Goal: Transaction & Acquisition: Purchase product/service

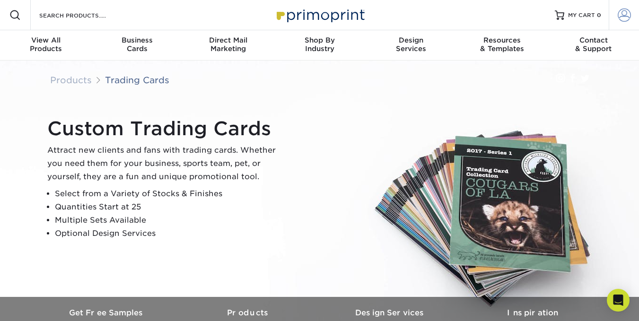
click at [623, 14] on span at bounding box center [624, 15] width 13 height 13
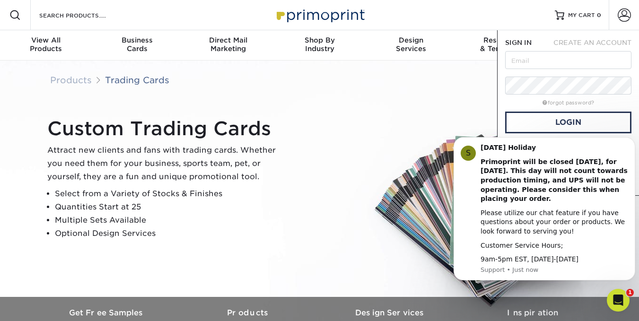
click at [409, 124] on div "Custom Trading Cards Attract new clients and fans with trading cards. Whether y…" at bounding box center [324, 179] width 568 height 131
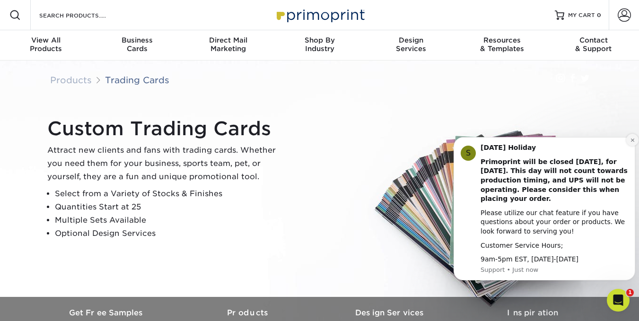
click at [631, 140] on icon "Dismiss notification" at bounding box center [632, 140] width 5 height 5
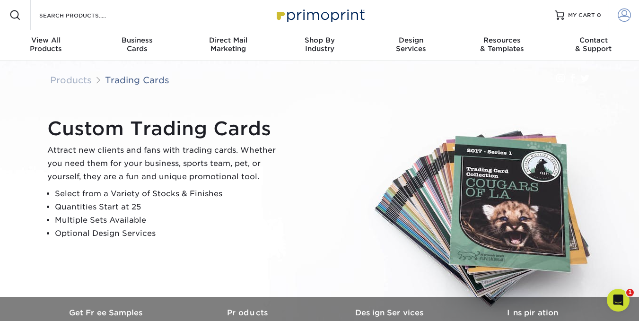
click at [624, 14] on span at bounding box center [624, 15] width 13 height 13
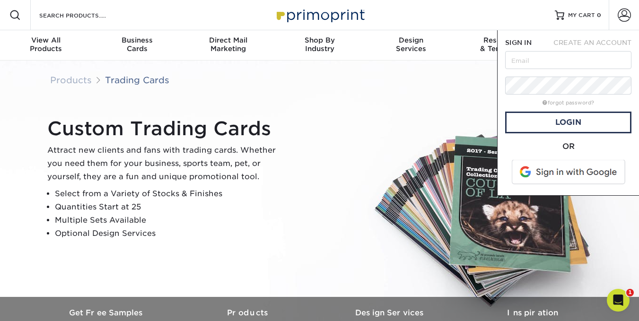
click at [572, 176] on span at bounding box center [569, 172] width 121 height 25
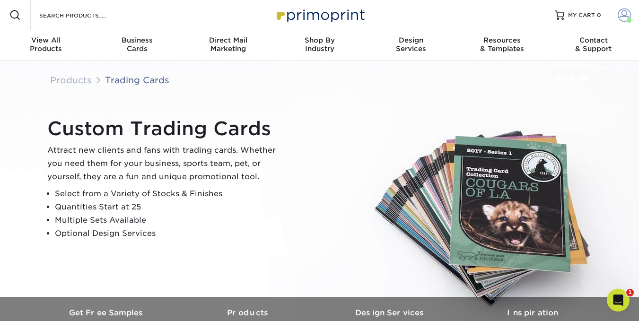
click at [623, 17] on span at bounding box center [624, 15] width 13 height 13
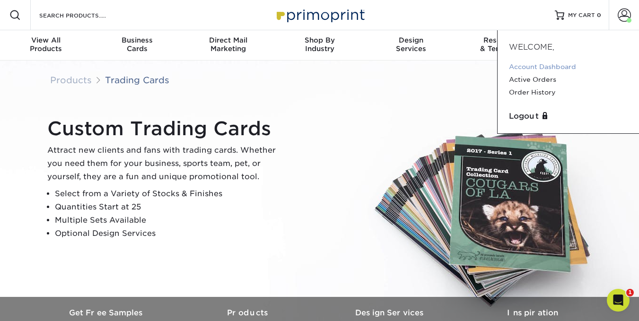
click at [538, 63] on link "Account Dashboard" at bounding box center [568, 67] width 119 height 13
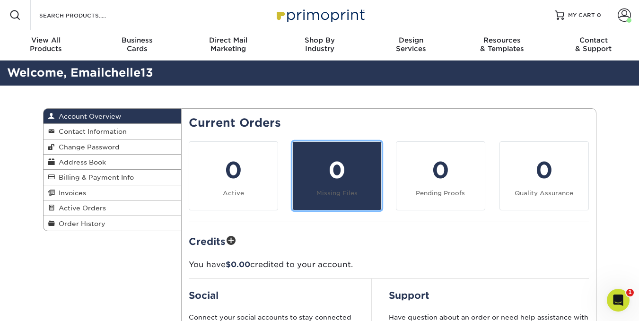
click at [342, 167] on div "0" at bounding box center [337, 170] width 77 height 34
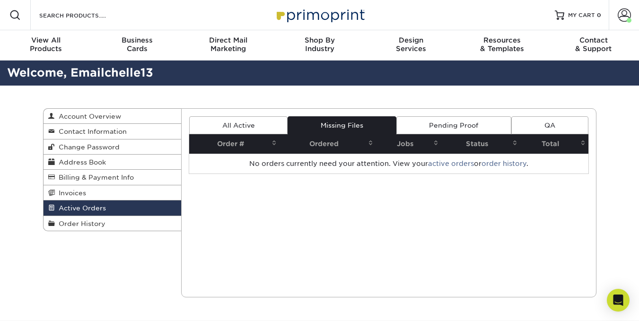
click at [450, 190] on div "Current Orders 0 Active 0 Missing Files" at bounding box center [388, 202] width 415 height 189
click at [459, 126] on link "Pending Proof" at bounding box center [454, 125] width 115 height 18
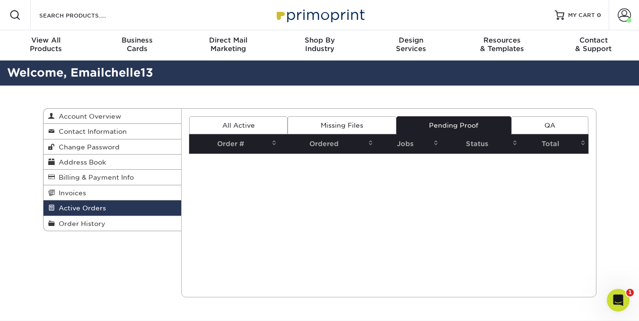
click at [572, 129] on link "QA" at bounding box center [550, 125] width 77 height 18
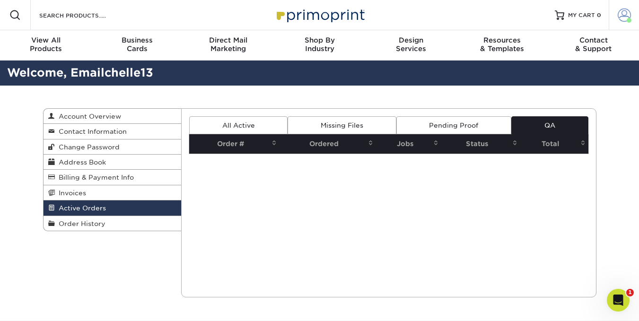
click at [627, 17] on span at bounding box center [624, 15] width 13 height 13
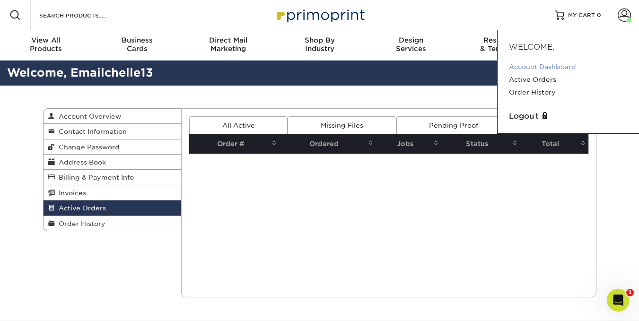
click at [518, 65] on link "Account Dashboard" at bounding box center [568, 67] width 119 height 13
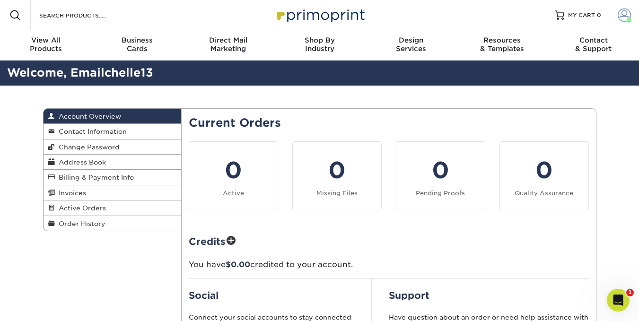
click at [623, 12] on span at bounding box center [624, 15] width 13 height 13
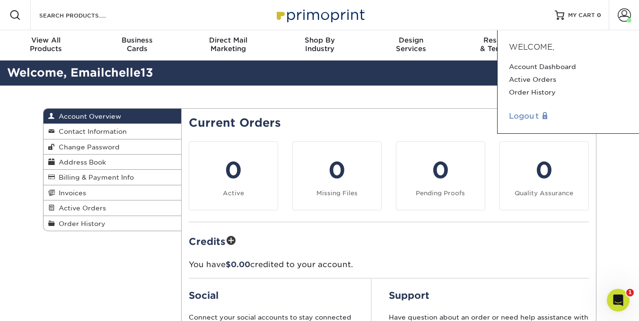
click at [515, 116] on link "Logout" at bounding box center [568, 116] width 119 height 11
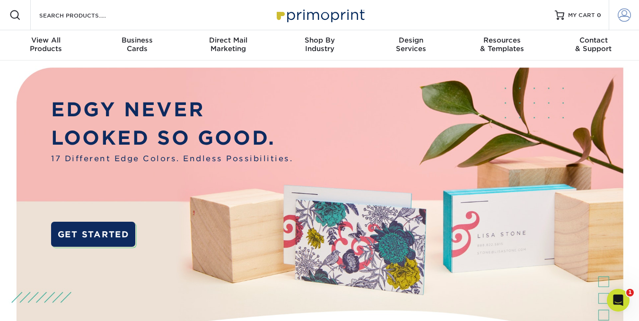
click at [626, 15] on span at bounding box center [624, 15] width 13 height 13
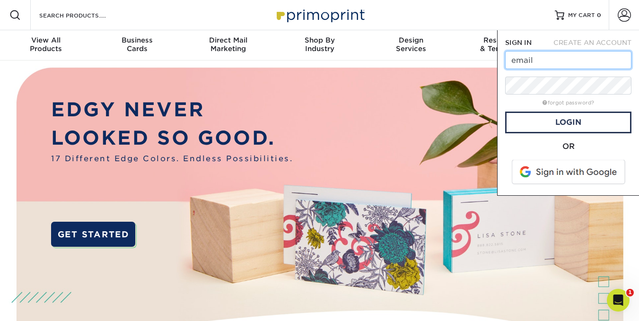
type input "[EMAIL_ADDRESS][DOMAIN_NAME]"
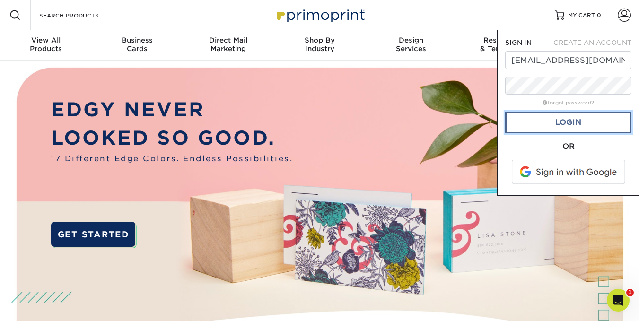
click at [571, 119] on link "Login" at bounding box center [568, 123] width 126 height 22
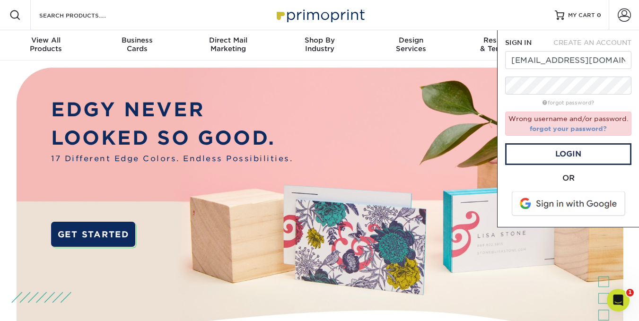
click at [573, 129] on link "forgot your password?" at bounding box center [568, 129] width 77 height 8
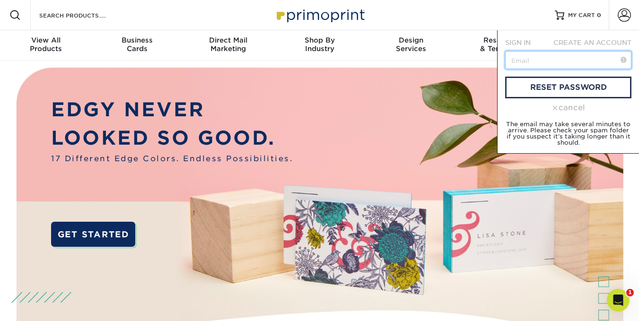
click at [572, 56] on input "text" at bounding box center [568, 60] width 126 height 18
type input "[EMAIL_ADDRESS][DOMAIN_NAME]"
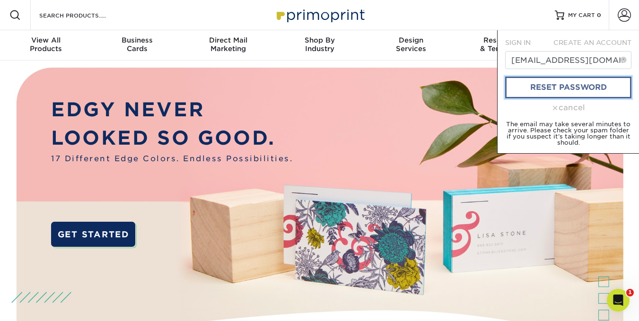
click at [564, 83] on link "reset password" at bounding box center [568, 88] width 126 height 22
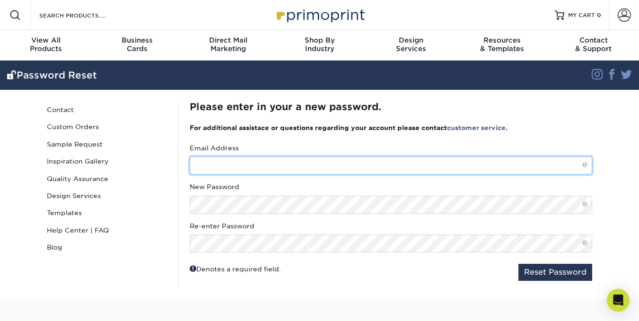
click at [222, 174] on input "text" at bounding box center [391, 166] width 403 height 18
type input "[EMAIL_ADDRESS][DOMAIN_NAME]"
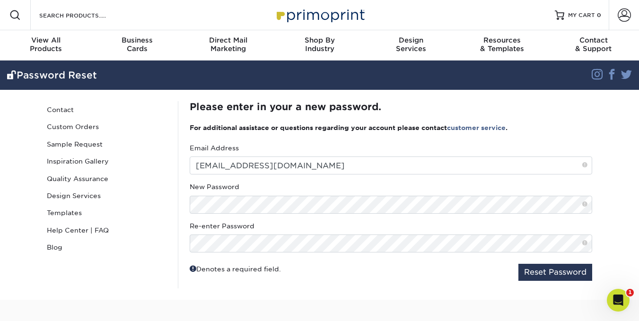
click at [548, 266] on button "Reset Password" at bounding box center [556, 272] width 74 height 17
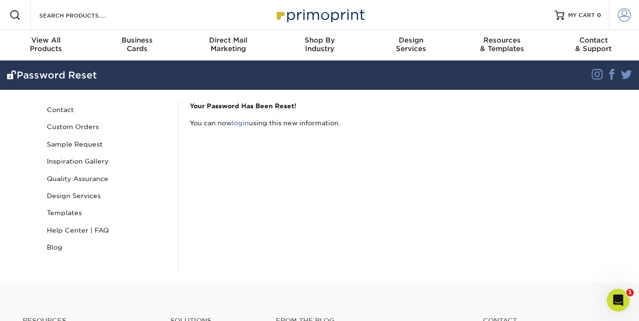
click at [625, 12] on span at bounding box center [624, 15] width 13 height 13
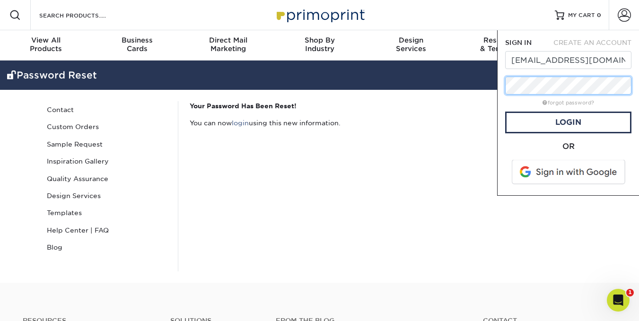
click at [484, 116] on div "Resources Menu Search Products Account SIGN IN CREATE AN ACCOUNT emailchelle13@…" at bounding box center [319, 141] width 639 height 283
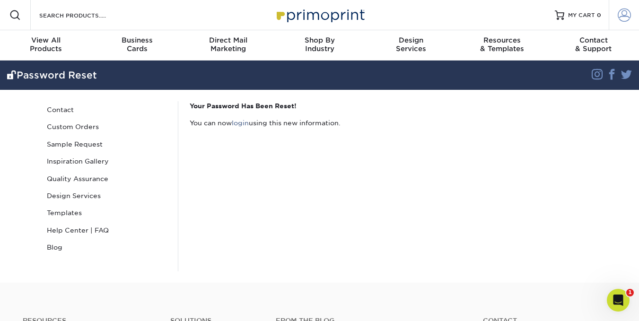
click at [625, 11] on span at bounding box center [624, 15] width 13 height 13
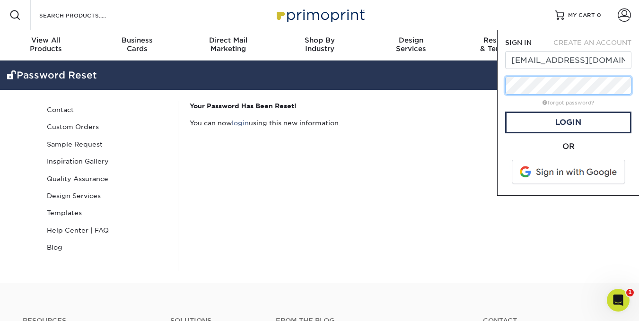
click at [486, 107] on div "Resources Menu Search Products Account SIGN IN CREATE AN ACCOUNT emailchelle13@…" at bounding box center [319, 141] width 639 height 283
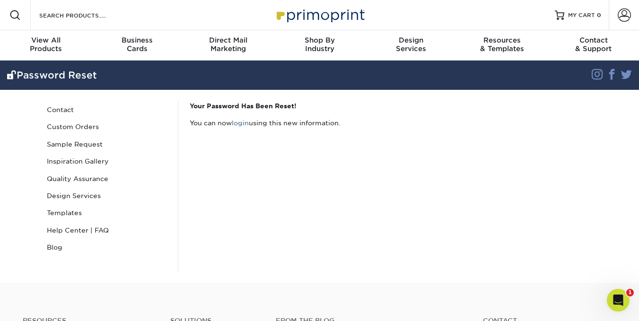
click at [454, 187] on div "Your Password Has Been Reset! You can now login using this new information." at bounding box center [391, 186] width 426 height 170
click at [242, 123] on link "login" at bounding box center [240, 123] width 17 height 8
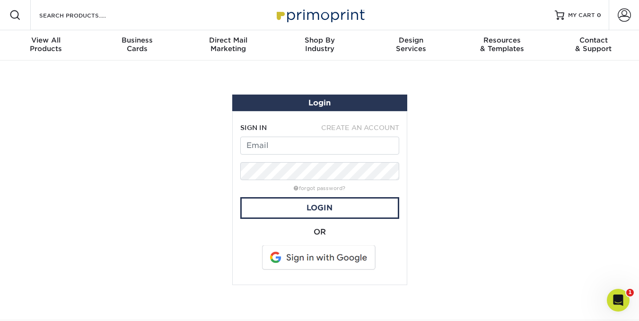
type input "[EMAIL_ADDRESS][DOMAIN_NAME]"
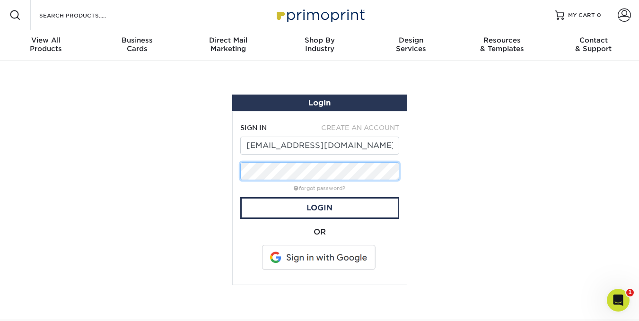
click at [235, 177] on div "SIGN IN CREATE AN ACCOUNT emailchelle13@gmail.com forgot password? All fields a…" at bounding box center [319, 198] width 175 height 174
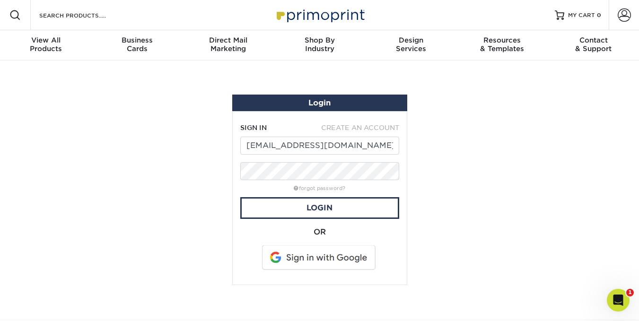
click at [460, 200] on section "Login SIGN IN CREATE AN ACCOUNT emailchelle13@gmail.com forgot password? All fi…" at bounding box center [319, 190] width 639 height 259
click at [320, 210] on link "Login" at bounding box center [319, 208] width 159 height 22
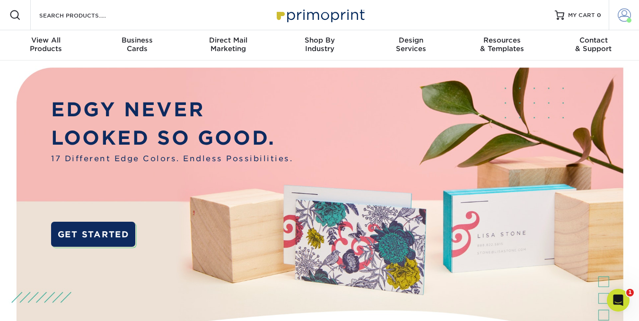
click at [625, 15] on span at bounding box center [624, 15] width 13 height 13
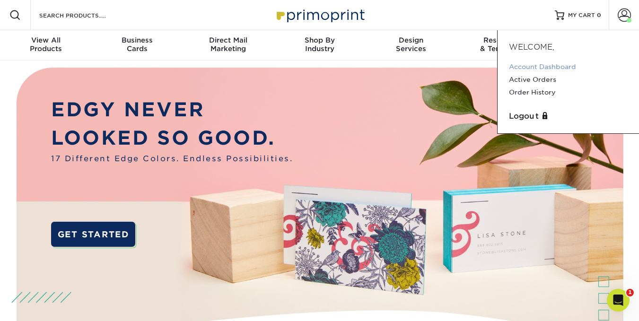
click at [549, 62] on link "Account Dashboard" at bounding box center [568, 67] width 119 height 13
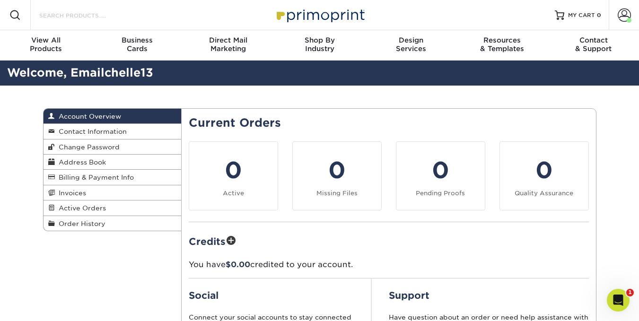
click at [128, 10] on input "Search Products" at bounding box center [84, 14] width 92 height 11
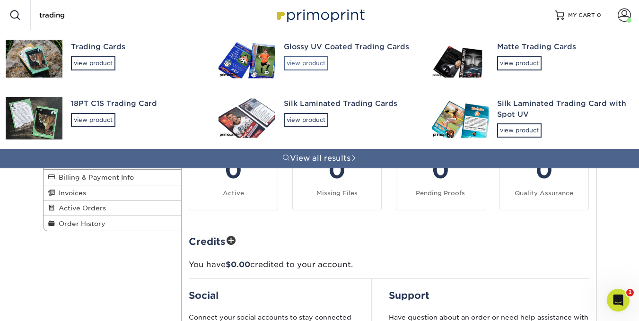
type input "trading"
click at [307, 63] on div "view product" at bounding box center [306, 63] width 44 height 14
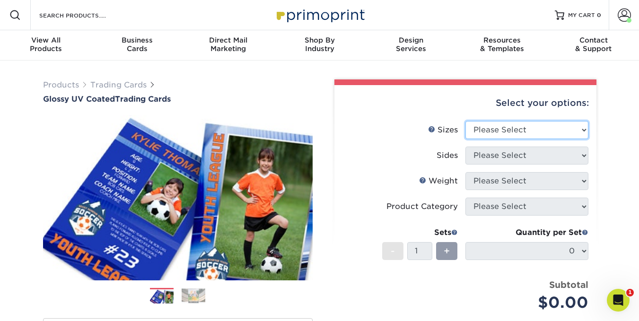
click at [583, 126] on select "Please Select 2.5" x 3.5"" at bounding box center [527, 130] width 123 height 18
select select "2.50x3.50"
click at [466, 121] on select "Please Select 2.5" x 3.5"" at bounding box center [527, 130] width 123 height 18
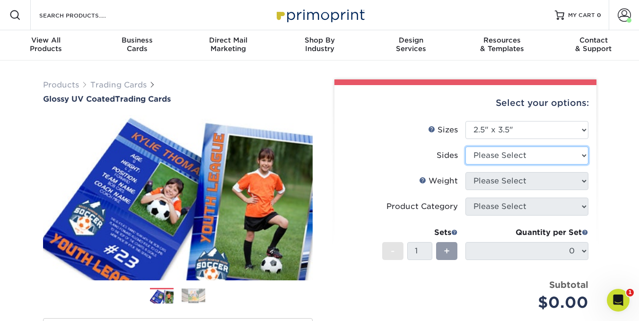
click at [540, 158] on select "Please Select Print Both Sides Print Front Only" at bounding box center [527, 156] width 123 height 18
select select "13abbda7-1d64-4f25-8bb2-c179b224825d"
click at [466, 147] on select "Please Select Print Both Sides Print Front Only" at bounding box center [527, 156] width 123 height 18
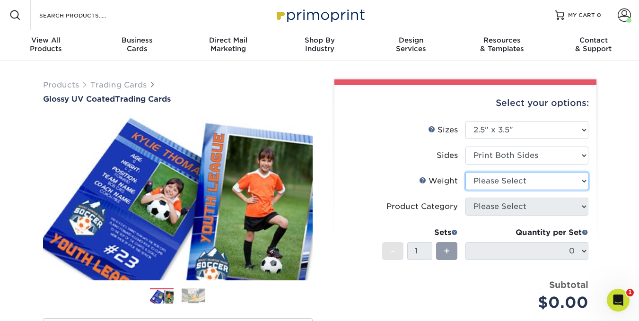
click at [532, 180] on select "Please Select 16PT 14PT 18PT C1S" at bounding box center [527, 181] width 123 height 18
select select "16PT"
click at [466, 172] on select "Please Select 16PT 14PT 18PT C1S" at bounding box center [527, 181] width 123 height 18
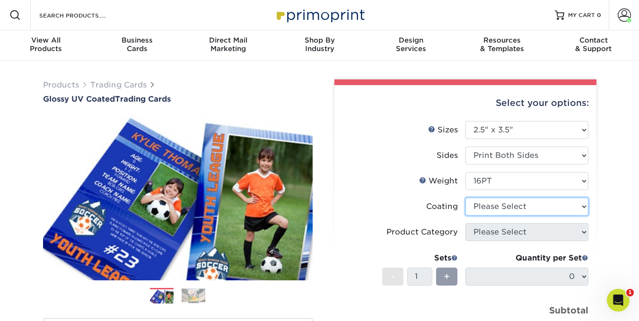
click at [492, 209] on select at bounding box center [527, 207] width 123 height 18
select select "ae367451-b2b8-45df-a344-0f05b6a12993"
click at [466, 198] on select at bounding box center [527, 207] width 123 height 18
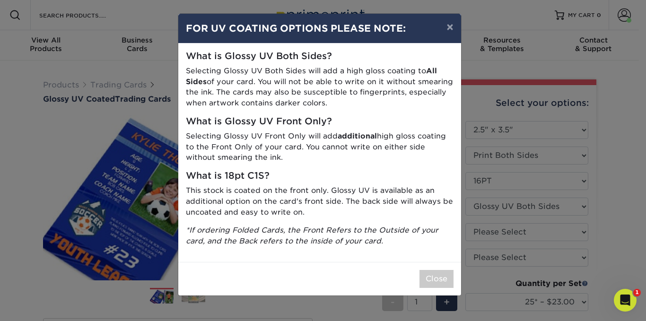
click at [417, 265] on div "Close" at bounding box center [319, 279] width 283 height 34
click at [438, 280] on button "Close" at bounding box center [437, 279] width 34 height 18
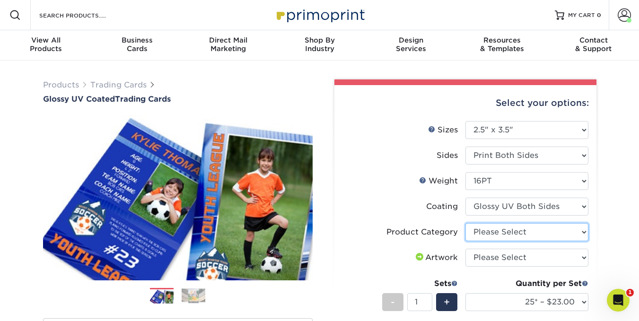
click at [513, 232] on select "Please Select Trading Cards" at bounding box center [527, 232] width 123 height 18
select select "c2f9bce9-36c2-409d-b101-c29d9d031e18"
click at [466, 223] on select "Please Select Trading Cards" at bounding box center [527, 232] width 123 height 18
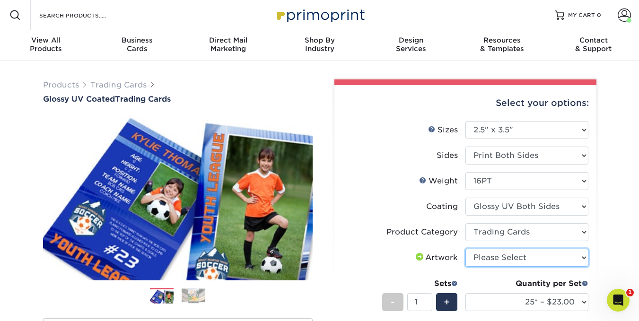
click at [584, 257] on select "Please Select I will upload files I need a design - $100" at bounding box center [527, 258] width 123 height 18
select select "upload"
click at [466, 249] on select "Please Select I will upload files I need a design - $100" at bounding box center [527, 258] width 123 height 18
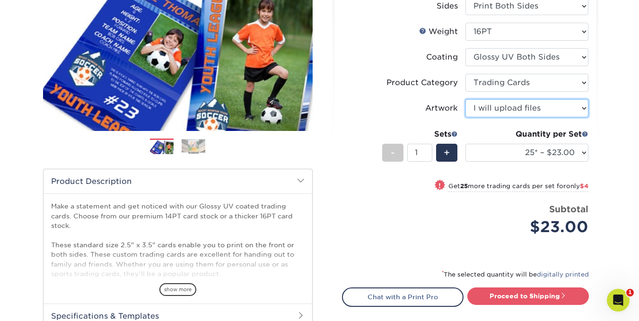
scroll to position [169, 0]
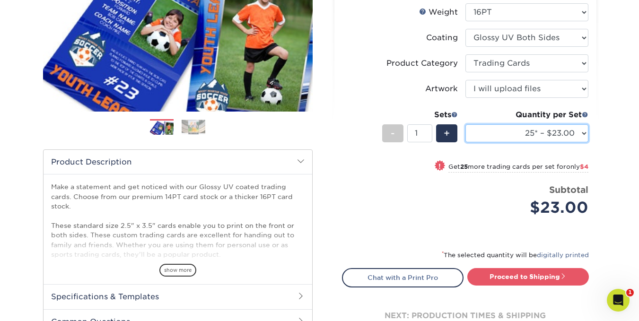
click at [583, 132] on select "25* – $23.00 50* – $27.00 75* – $33.00 100* – $37.00 250* – $47.00 500 – $58.00…" at bounding box center [527, 133] width 123 height 18
select select "500 – $58.00"
click at [466, 124] on select "25* – $23.00 50* – $27.00 75* – $33.00 100* – $37.00 250* – $47.00 500 – $58.00…" at bounding box center [527, 133] width 123 height 18
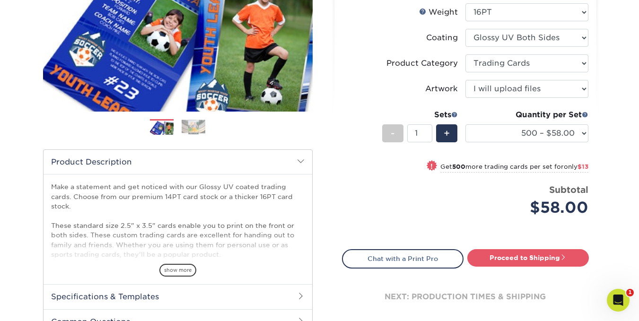
click at [545, 270] on div "next: production times & shipping" at bounding box center [465, 297] width 247 height 57
click at [546, 259] on link "Proceed to Shipping" at bounding box center [529, 257] width 122 height 17
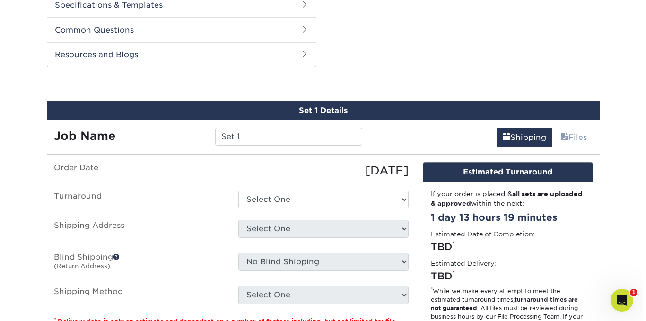
scroll to position [482, 0]
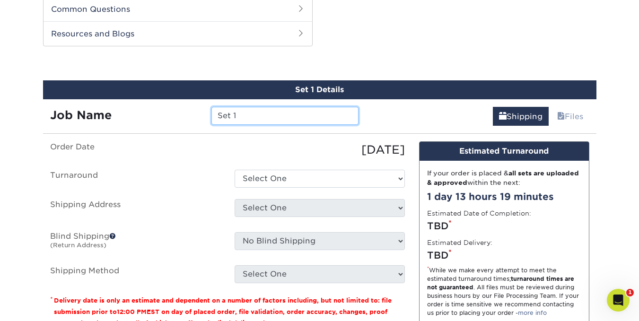
click at [255, 115] on input "Set 1" at bounding box center [285, 116] width 147 height 18
type input "S"
type input "Auspicious Trading Cards"
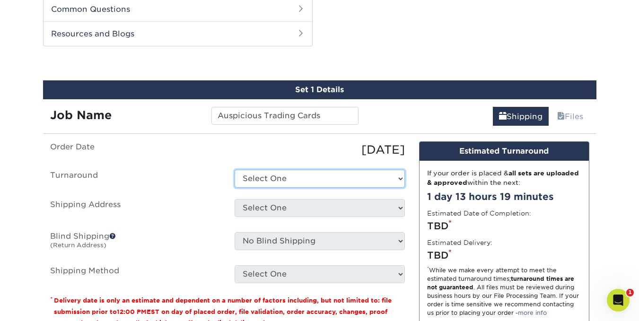
click at [400, 182] on select "Select One 2-4 Business Days 2 Day Next Business Day" at bounding box center [320, 179] width 170 height 18
select select "011ce049-c86c-4d74-aa65-d0af92689019"
click at [235, 170] on select "Select One 2-4 Business Days 2 Day Next Business Day" at bounding box center [320, 179] width 170 height 18
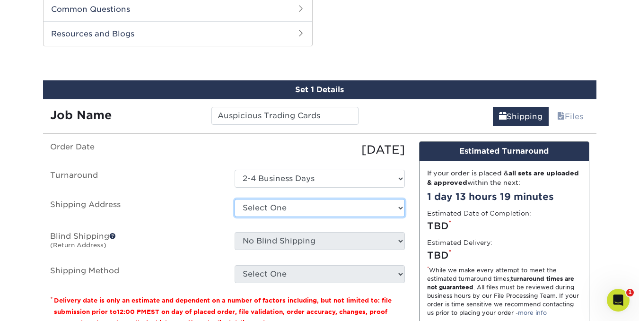
click at [335, 206] on select "Select One + Add New Address" at bounding box center [320, 208] width 170 height 18
click at [205, 194] on ul "Order Date [DATE] [GEOGRAPHIC_DATA] Select One 2-4 Business Days 2 Day Next Bus…" at bounding box center [227, 212] width 355 height 142
click at [403, 207] on select "Select One + Add New Address" at bounding box center [320, 208] width 170 height 18
select select "newaddress"
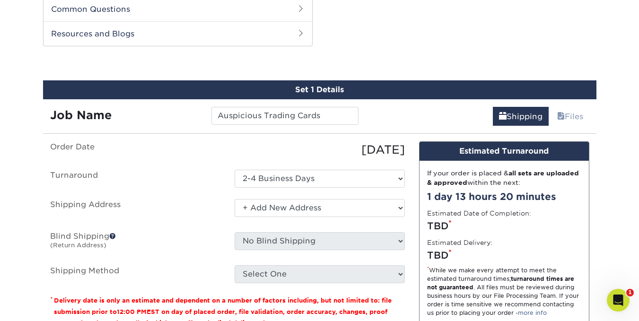
click at [235, 199] on select "Select One + Add New Address" at bounding box center [320, 208] width 170 height 18
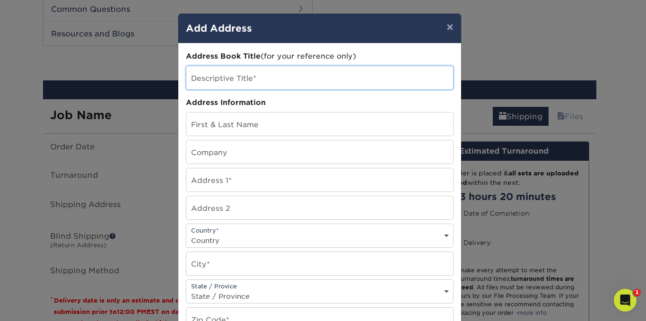
click at [273, 75] on input "text" at bounding box center [319, 77] width 267 height 23
type input "h"
type input "Home"
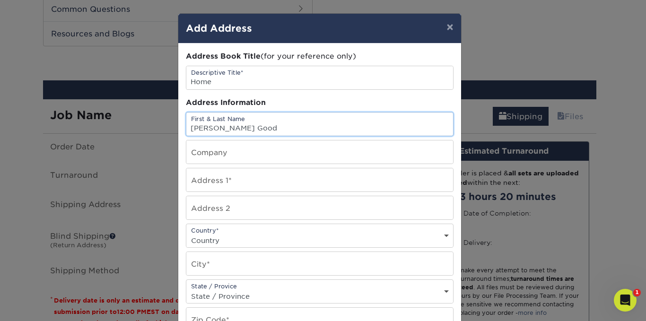
type input "[PERSON_NAME] Good"
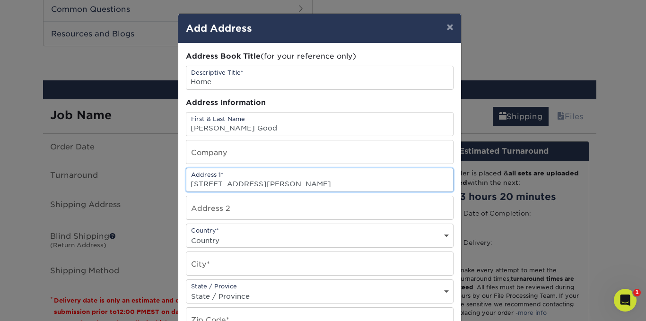
type input "[STREET_ADDRESS][PERSON_NAME]"
select select "US"
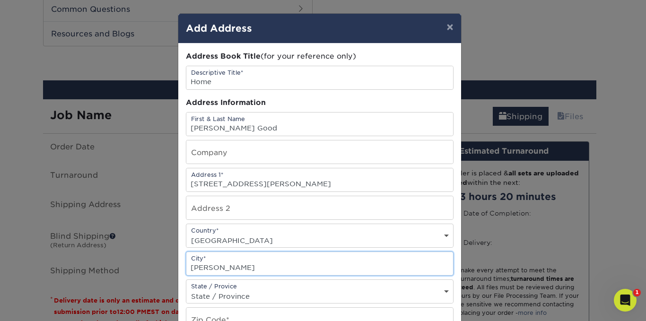
type input "[PERSON_NAME]"
select select "OK"
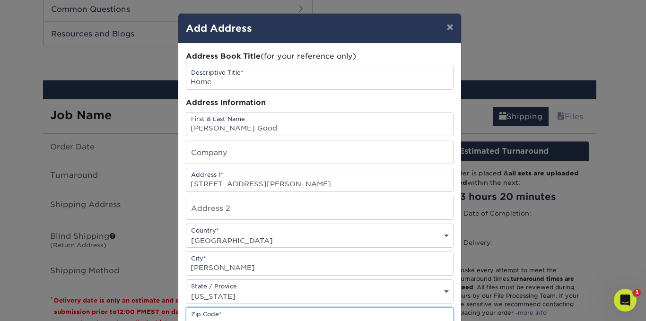
scroll to position [10, 0]
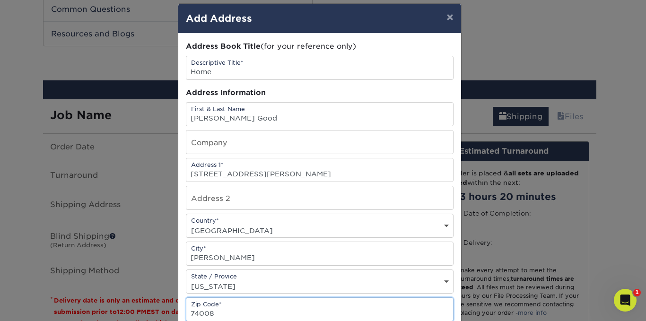
type input "74008"
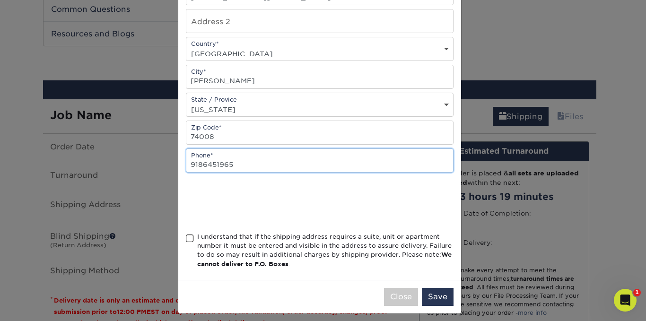
type input "9186451965"
click at [186, 239] on span at bounding box center [190, 238] width 8 height 9
click at [0, 0] on input "I understand that if the shipping address requires a suite, unit or apartment n…" at bounding box center [0, 0] width 0 height 0
click at [432, 298] on button "Save" at bounding box center [438, 297] width 32 height 18
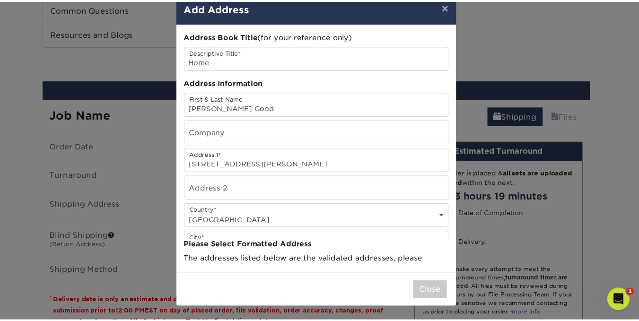
scroll to position [0, 0]
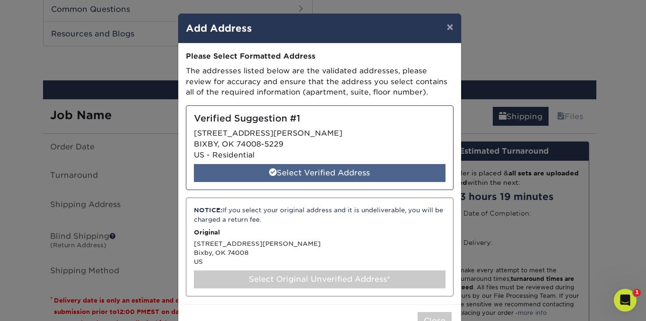
click at [319, 170] on div "Select Verified Address" at bounding box center [320, 173] width 252 height 18
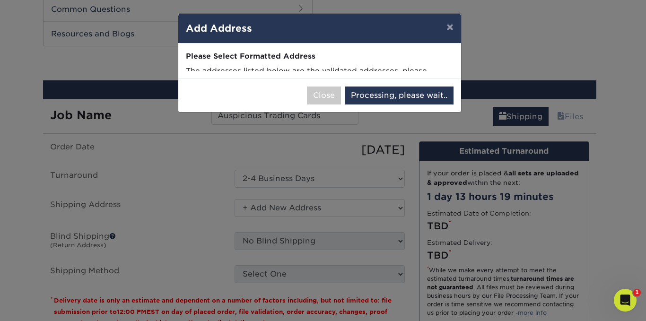
select select "285583"
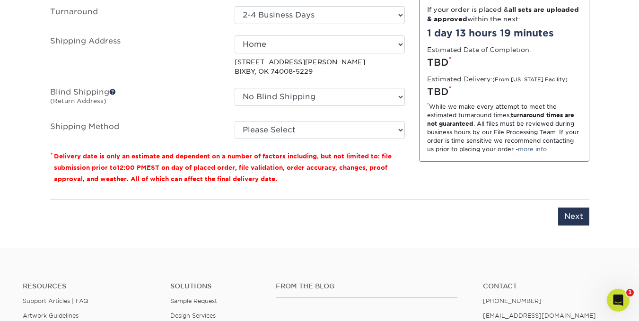
scroll to position [649, 0]
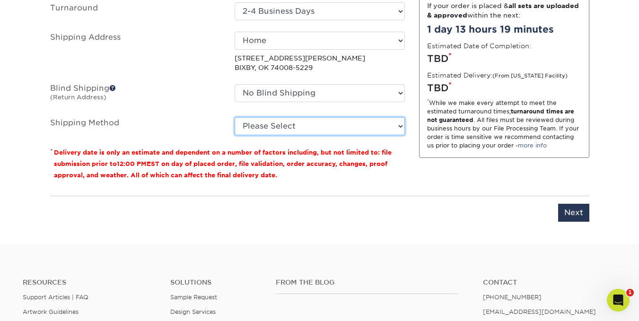
click at [400, 126] on select "Please Select Ground Shipping (+$35.76) 3 Day Shipping Service (+$40.12) 2 Day …" at bounding box center [320, 126] width 170 height 18
select select "03"
click at [235, 117] on select "Please Select Ground Shipping (+$35.76) 3 Day Shipping Service (+$40.12) 2 Day …" at bounding box center [320, 126] width 170 height 18
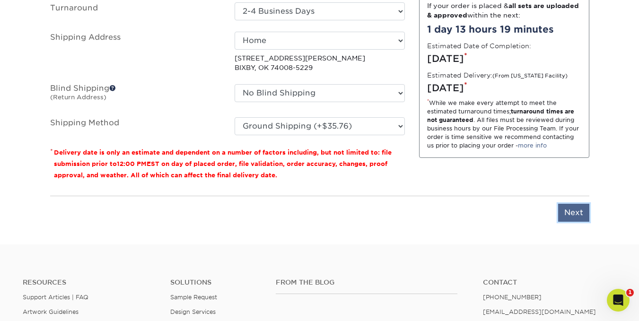
click at [575, 211] on input "Next" at bounding box center [573, 213] width 31 height 18
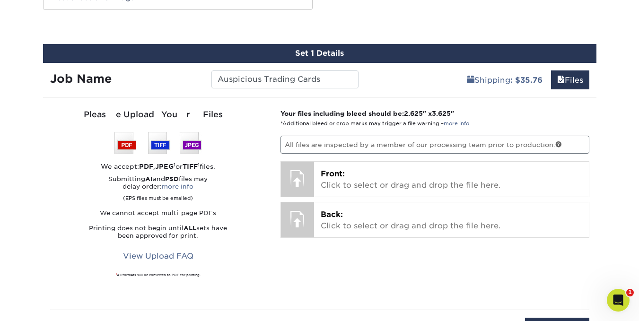
scroll to position [527, 0]
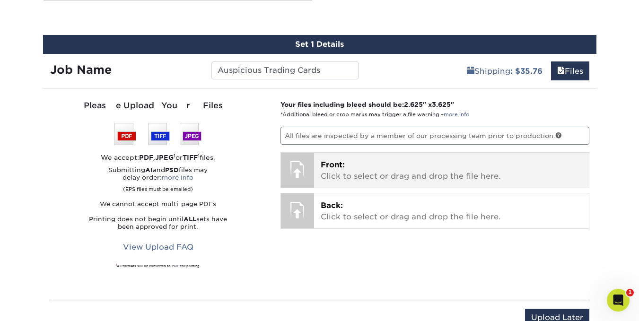
click at [371, 166] on p "Front: Click to select or drag and drop the file here." at bounding box center [452, 170] width 262 height 23
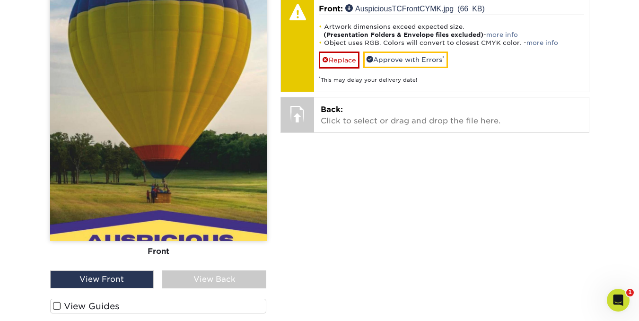
scroll to position [687, 0]
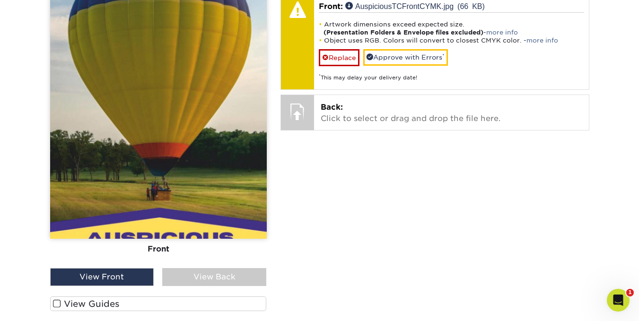
click at [203, 216] on img at bounding box center [158, 89] width 217 height 299
click at [139, 303] on label "View Guides" at bounding box center [158, 304] width 217 height 15
click at [0, 0] on input "View Guides" at bounding box center [0, 0] width 0 height 0
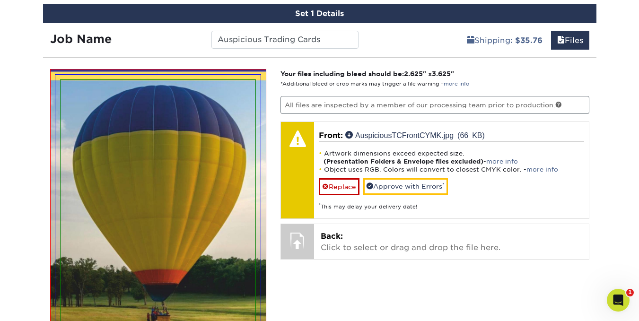
scroll to position [560, 0]
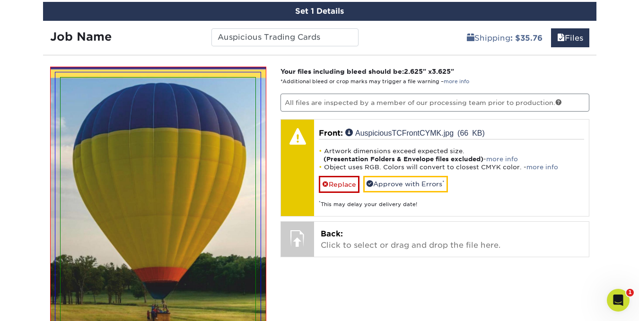
click at [618, 138] on div "Products Trading Cards Glossy UV Coated Trading Cards Previous Next /" at bounding box center [319, 90] width 639 height 1180
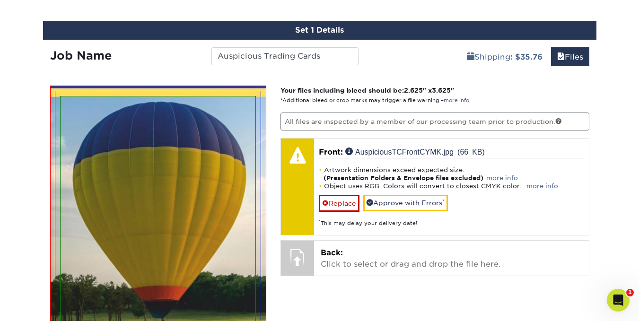
scroll to position [537, 0]
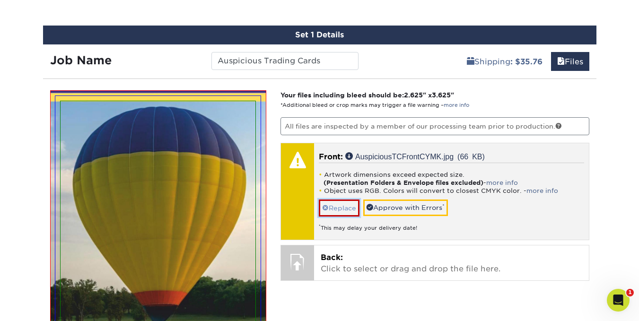
click at [338, 212] on link "Replace" at bounding box center [339, 208] width 41 height 17
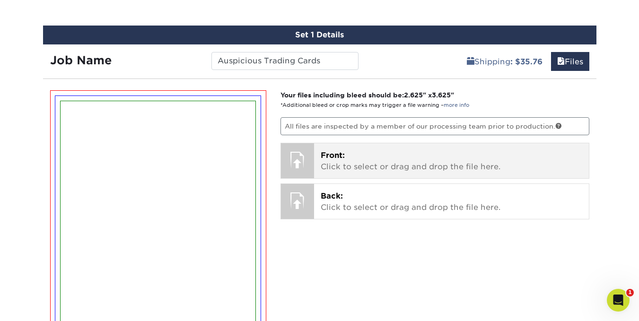
click at [339, 150] on p "Front: Click to select or drag and drop the file here." at bounding box center [452, 161] width 262 height 23
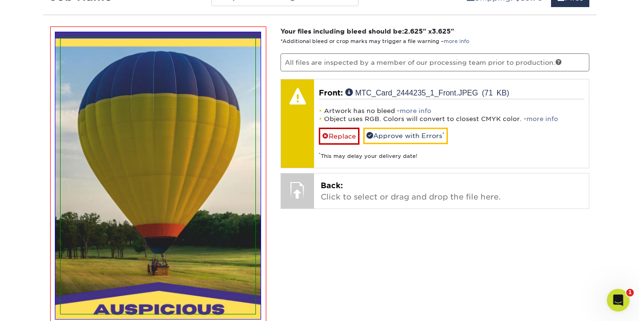
scroll to position [605, 0]
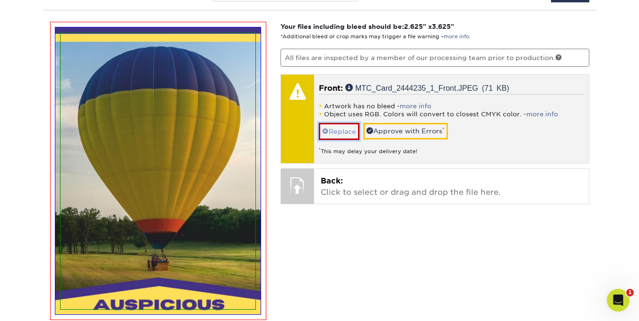
click at [341, 126] on link "Replace" at bounding box center [339, 131] width 41 height 17
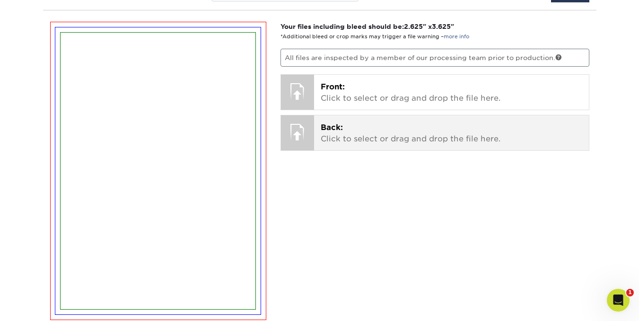
click at [356, 132] on p "Back: Click to select or drag and drop the file here." at bounding box center [452, 133] width 262 height 23
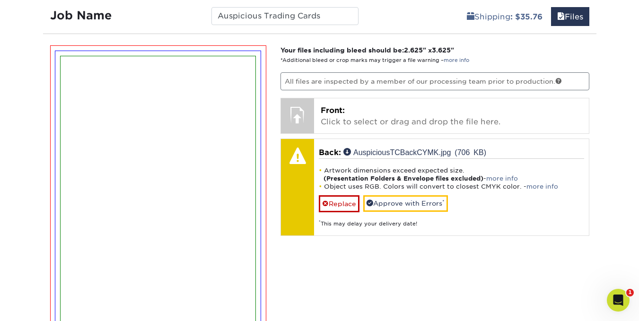
scroll to position [584, 0]
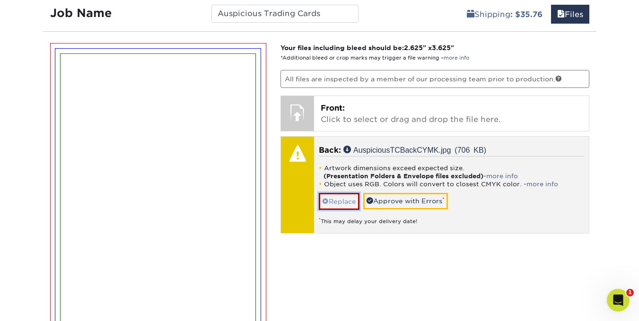
click at [345, 199] on link "Replace" at bounding box center [339, 201] width 41 height 17
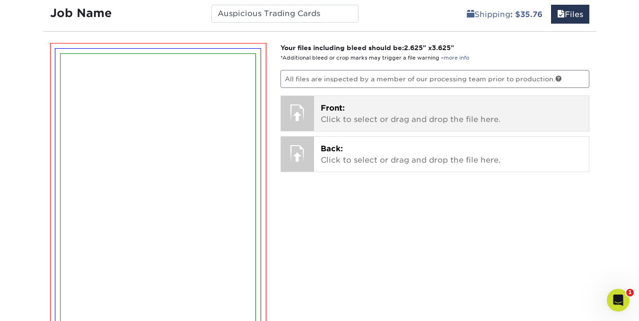
click at [296, 115] on div at bounding box center [297, 112] width 33 height 33
click at [353, 118] on p "Front: Click to select or drag and drop the file here." at bounding box center [452, 114] width 262 height 23
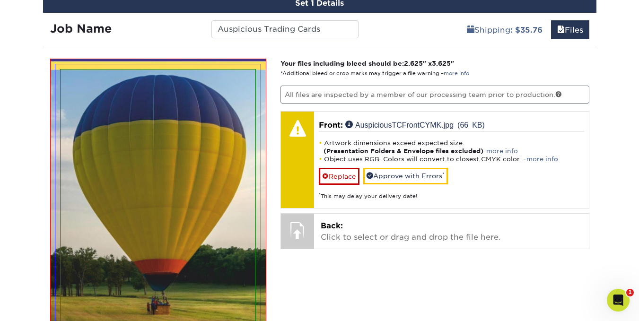
scroll to position [565, 0]
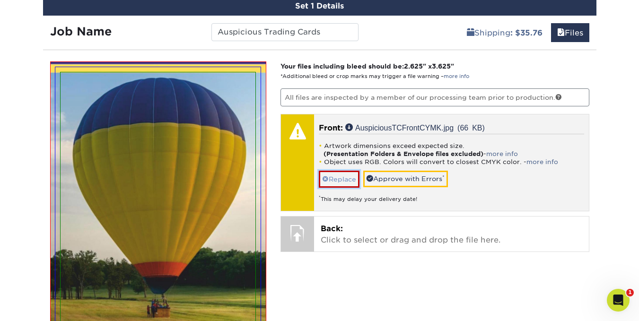
click at [344, 179] on link "Replace" at bounding box center [339, 179] width 41 height 17
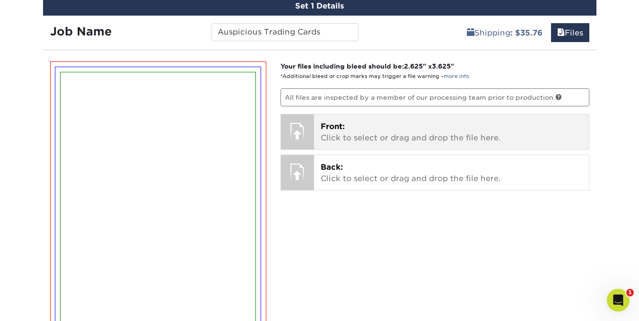
click at [355, 132] on p "Front: Click to select or drag and drop the file here." at bounding box center [452, 132] width 262 height 23
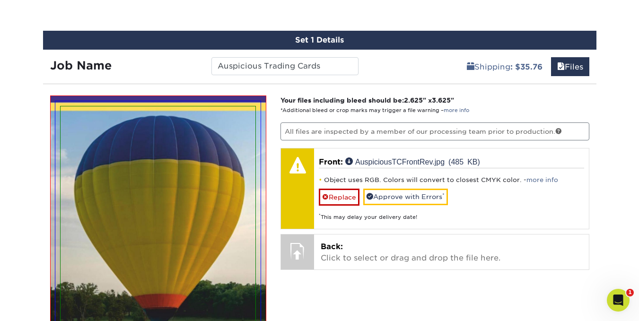
scroll to position [513, 0]
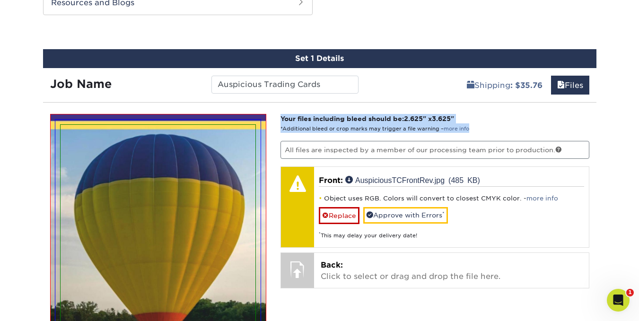
drag, startPoint x: 635, startPoint y: 113, endPoint x: 639, endPoint y: 132, distance: 19.9
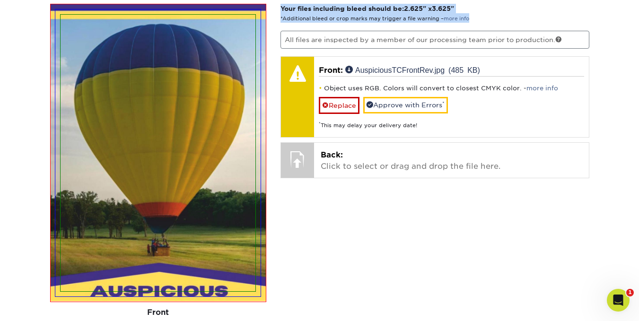
scroll to position [621, 0]
